Goal: Task Accomplishment & Management: Manage account settings

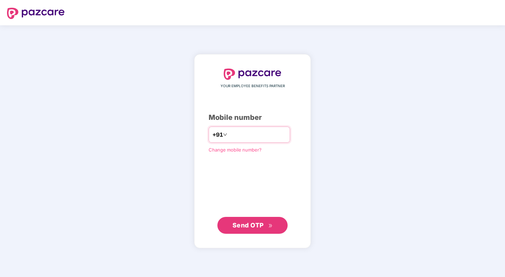
click at [255, 135] on input "number" at bounding box center [258, 134] width 58 height 11
click at [277, 135] on input "number" at bounding box center [258, 134] width 58 height 11
type input "**********"
click at [263, 222] on span "Send OTP" at bounding box center [247, 224] width 31 height 7
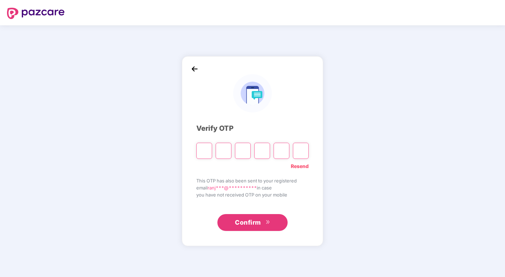
type input "*"
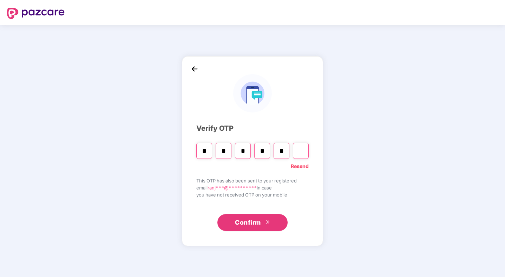
type input "*"
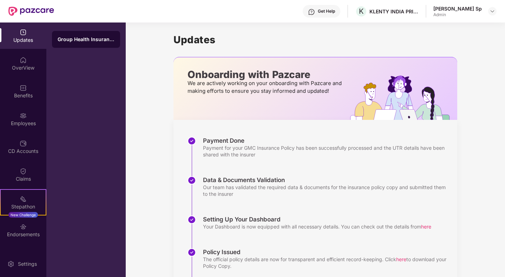
click at [126, 55] on div "Updates Onboarding with Pazcare We are actively working on your onboarding with…" at bounding box center [315, 177] width 379 height 311
click at [25, 108] on div "Employees" at bounding box center [23, 119] width 46 height 26
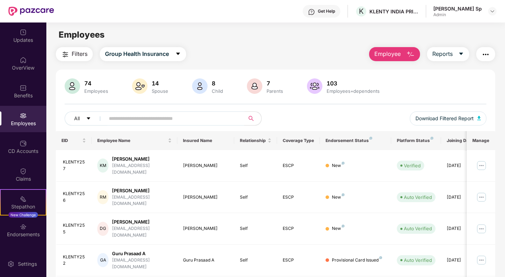
click at [172, 119] on input "text" at bounding box center [172, 118] width 126 height 11
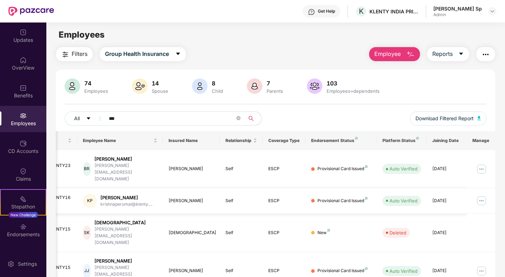
scroll to position [0, 18]
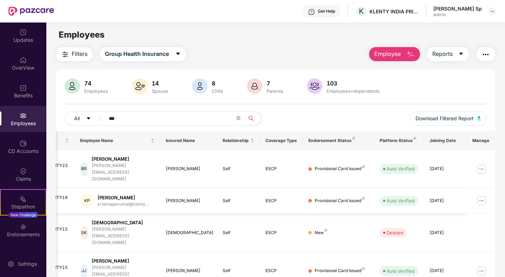
type input "***"
click at [124, 194] on div "[PERSON_NAME]" at bounding box center [124, 197] width 52 height 7
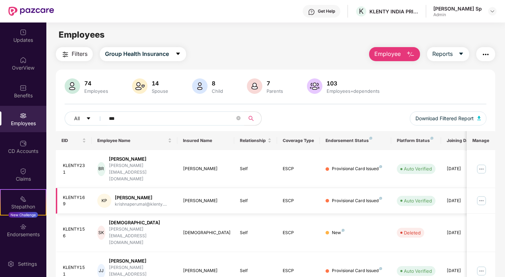
click at [480, 195] on img at bounding box center [481, 200] width 11 height 11
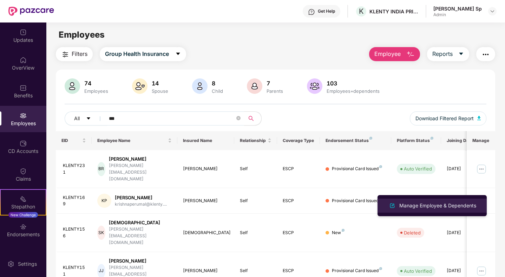
click at [442, 204] on div "Manage Employee & Dependents" at bounding box center [438, 206] width 80 height 8
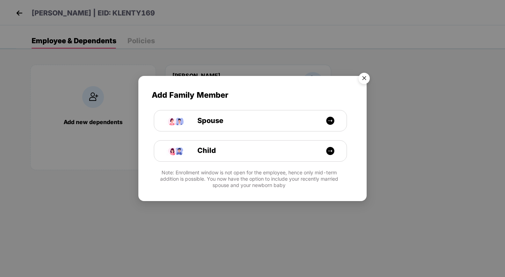
click at [360, 77] on img "Close" at bounding box center [364, 80] width 20 height 20
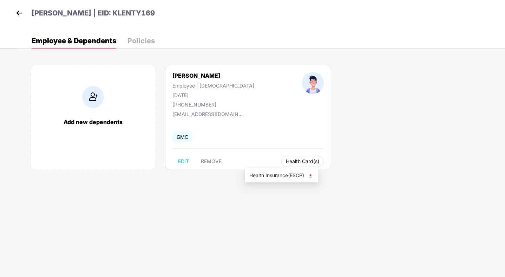
click at [286, 161] on span "Health Card(s)" at bounding box center [302, 161] width 33 height 4
click at [274, 174] on span "Health Insurance(ESCP)" at bounding box center [281, 175] width 65 height 8
click at [137, 37] on div "Policies" at bounding box center [140, 40] width 27 height 7
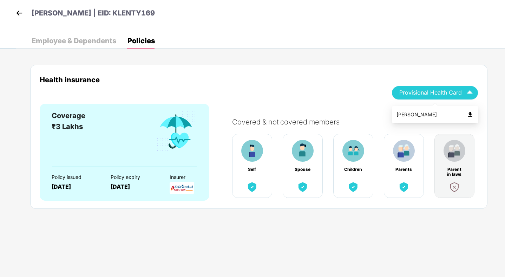
click at [470, 116] on img at bounding box center [470, 114] width 7 height 7
click at [16, 12] on img at bounding box center [19, 13] width 11 height 11
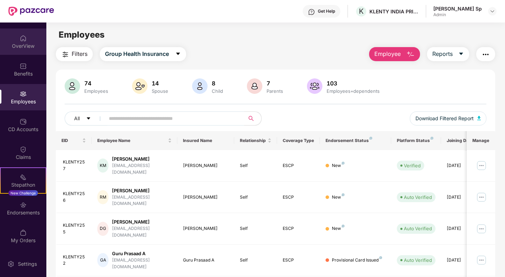
click at [22, 40] on img at bounding box center [23, 38] width 7 height 7
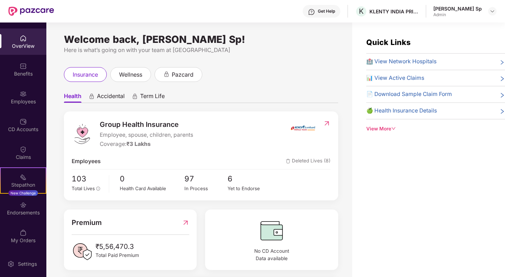
click at [32, 41] on div "OverView" at bounding box center [23, 41] width 46 height 26
click at [30, 67] on div "Benefits" at bounding box center [23, 69] width 46 height 26
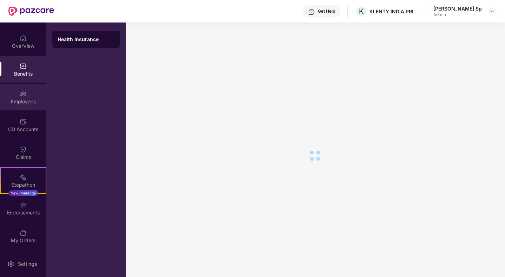
click at [30, 90] on div "Employees" at bounding box center [23, 97] width 46 height 26
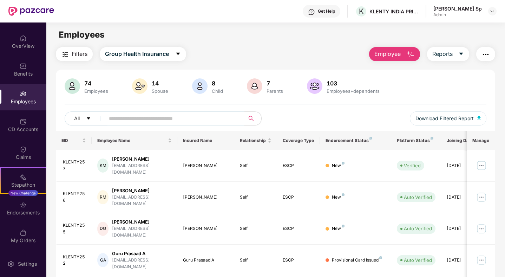
click at [225, 121] on input "text" at bounding box center [172, 118] width 126 height 11
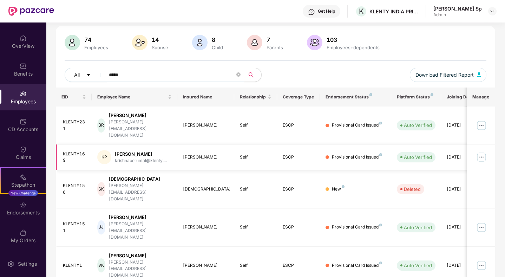
scroll to position [49, 0]
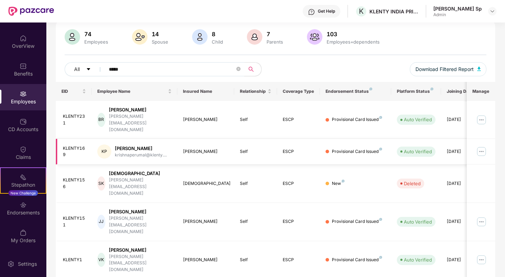
type input "*****"
click at [484, 146] on img at bounding box center [481, 151] width 11 height 11
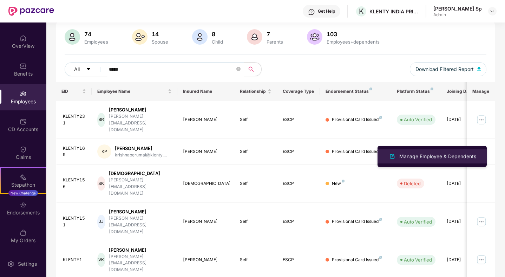
click at [451, 157] on div "Manage Employee & Dependents" at bounding box center [438, 156] width 80 height 8
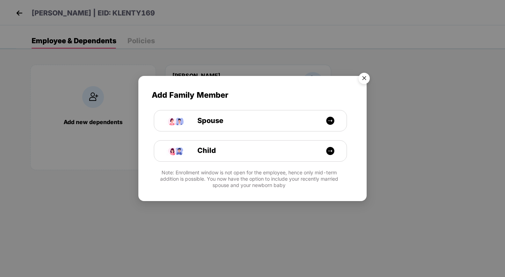
click at [368, 77] on img "Close" at bounding box center [364, 80] width 20 height 20
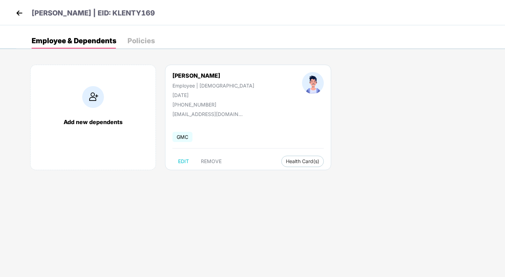
click at [195, 72] on div "[PERSON_NAME]" at bounding box center [213, 75] width 82 height 7
